Goal: Find specific page/section

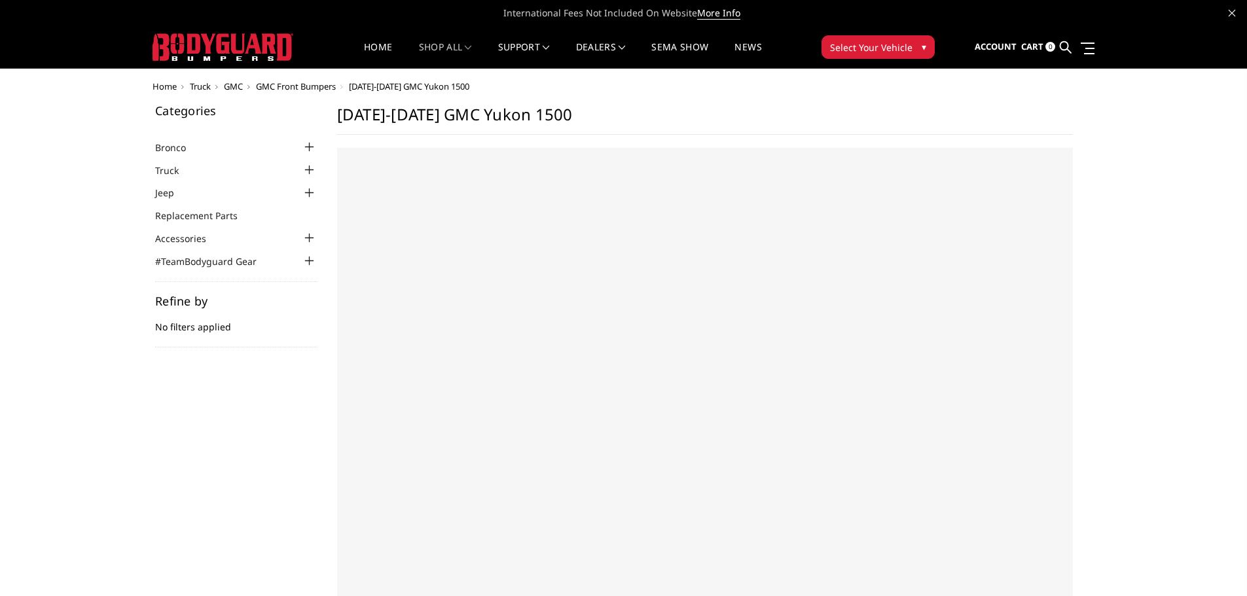
select select "US"
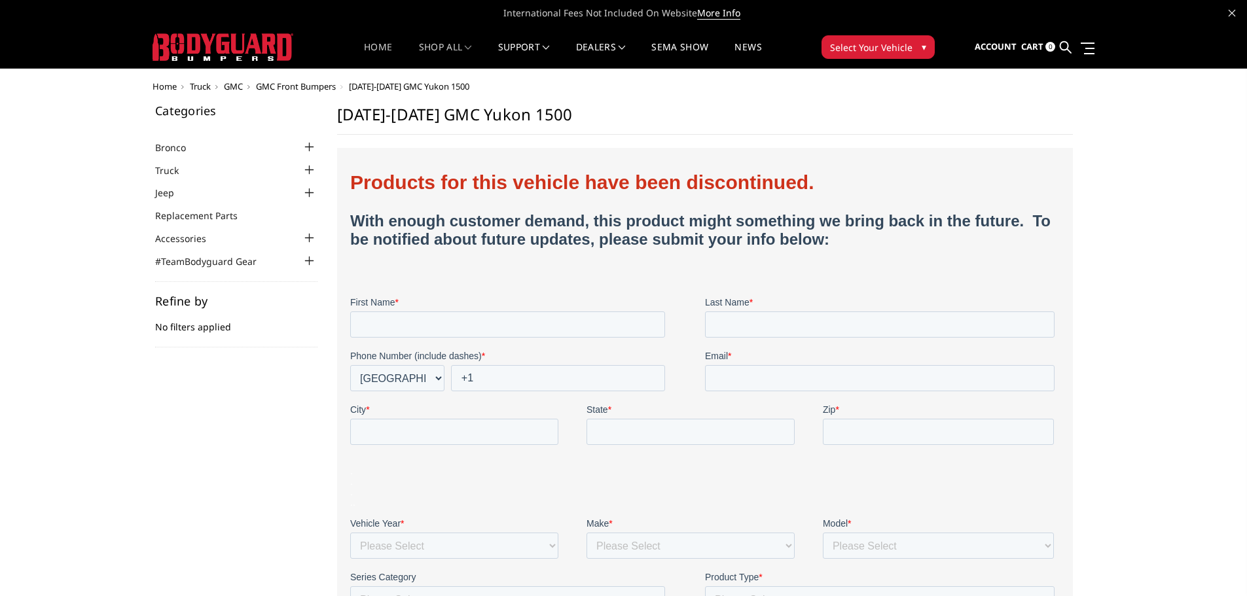
click at [386, 56] on link "Home" at bounding box center [378, 56] width 28 height 26
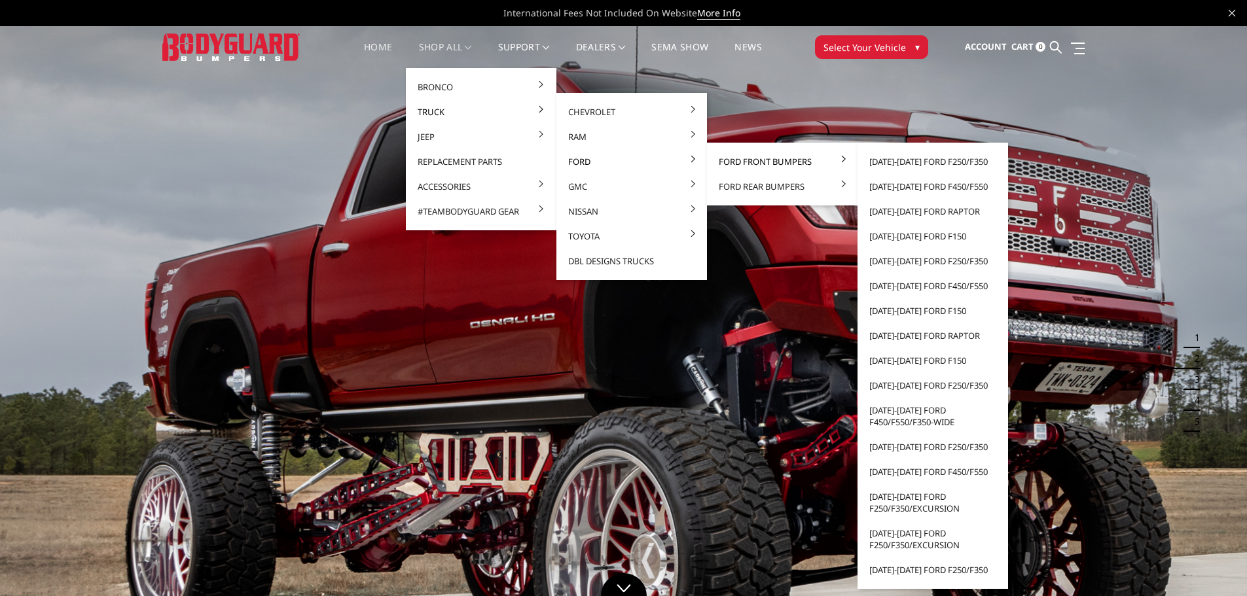
click at [754, 160] on link "Ford Front Bumpers" at bounding box center [782, 161] width 140 height 25
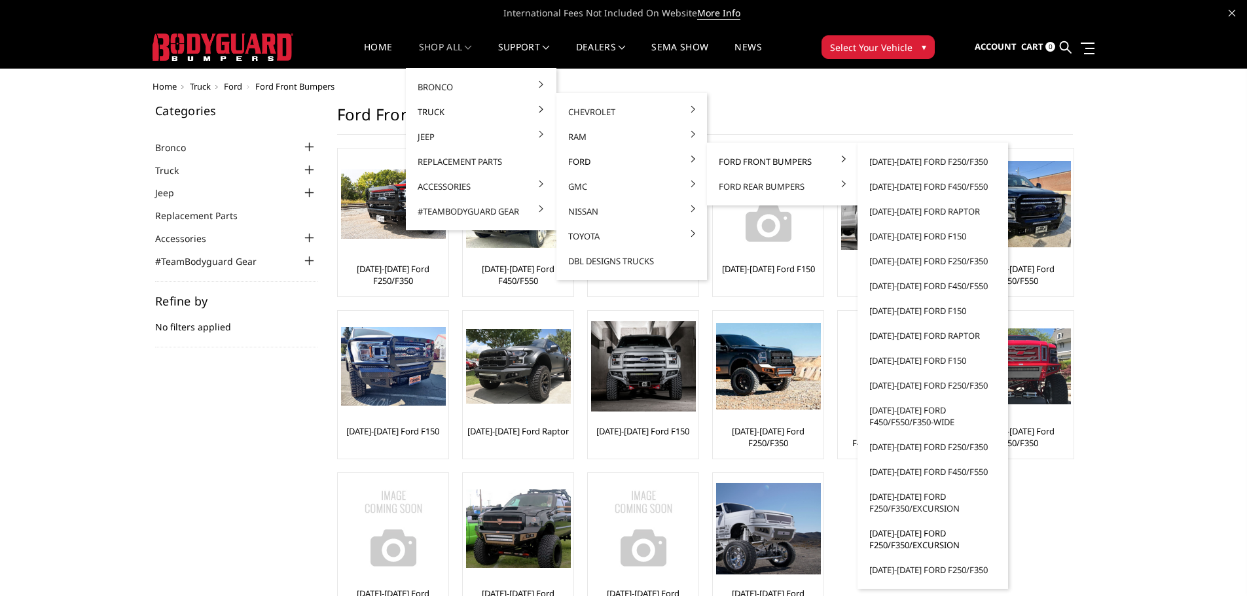
click at [908, 533] on link "[DATE]-[DATE] Ford F250/F350/Excursion" at bounding box center [933, 539] width 140 height 37
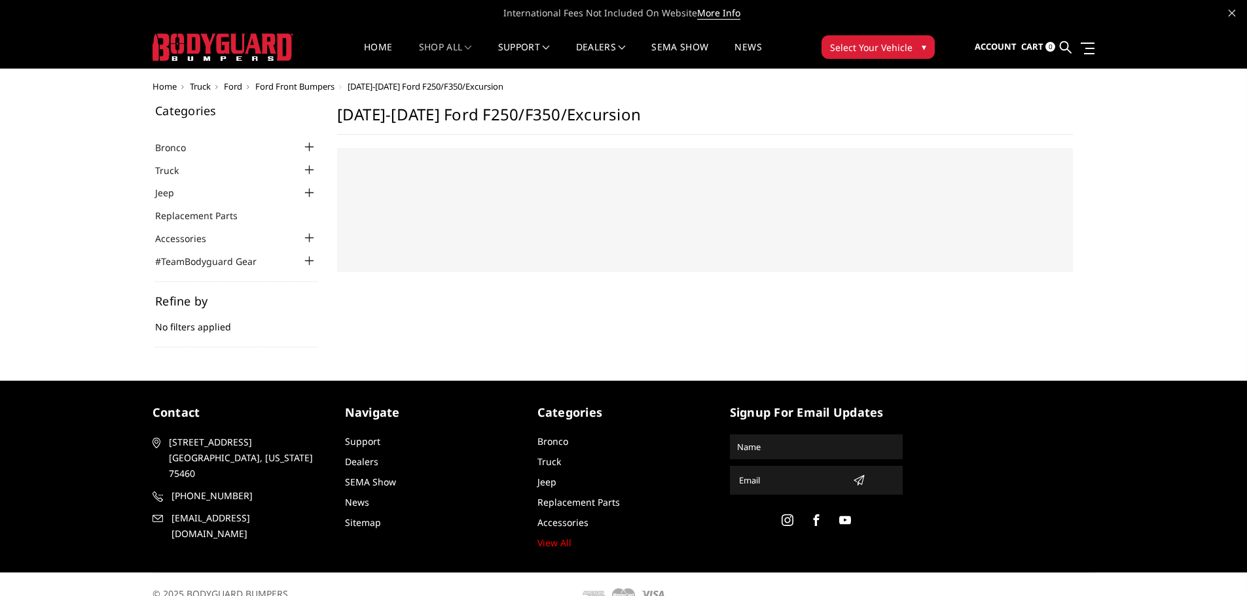
select select "US"
